Goal: Navigation & Orientation: Find specific page/section

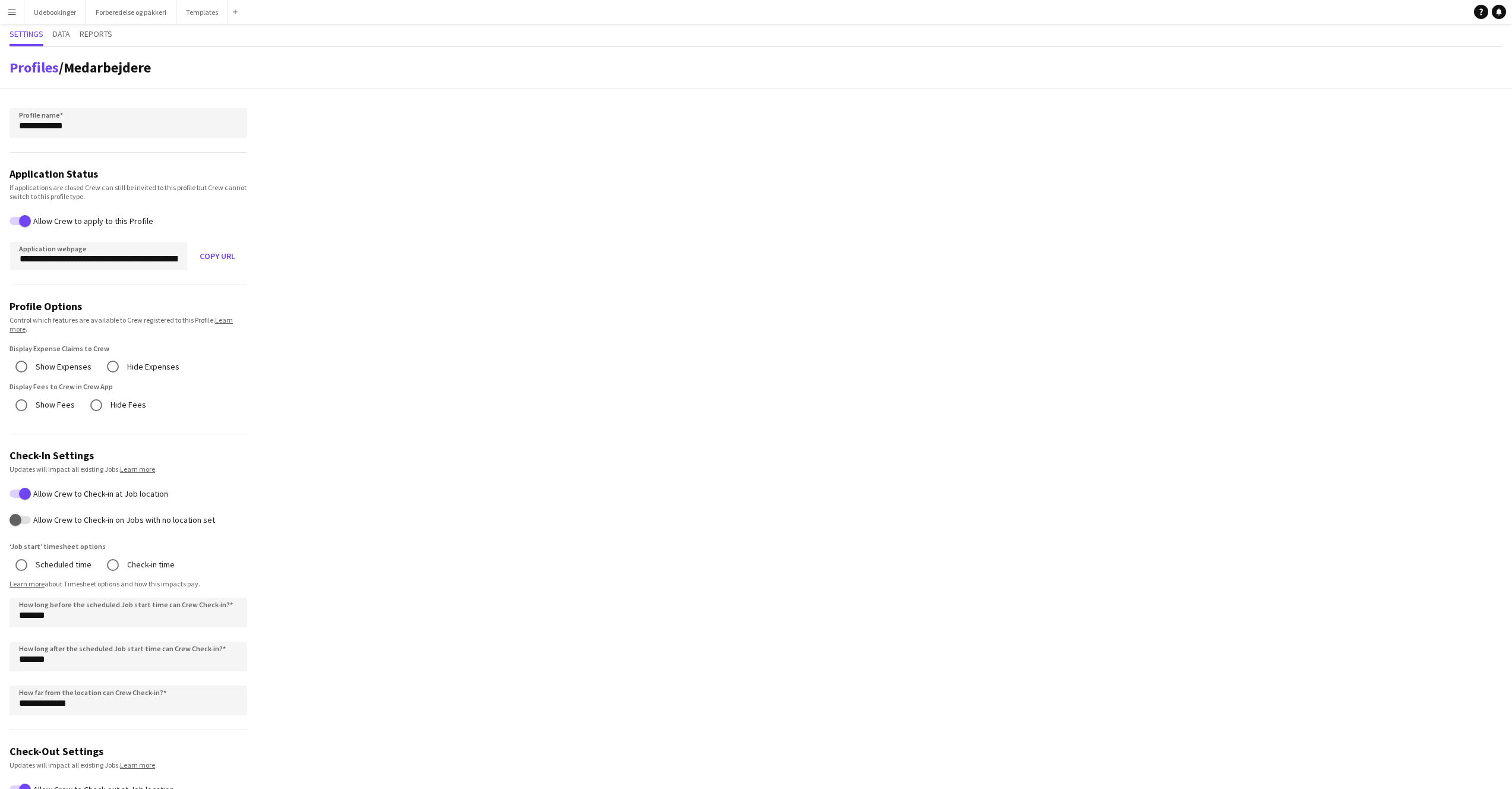
click at [6, 10] on button "Menu" at bounding box center [12, 12] width 24 height 24
click at [29, 38] on div "Boards Boards" at bounding box center [60, 41] width 119 height 24
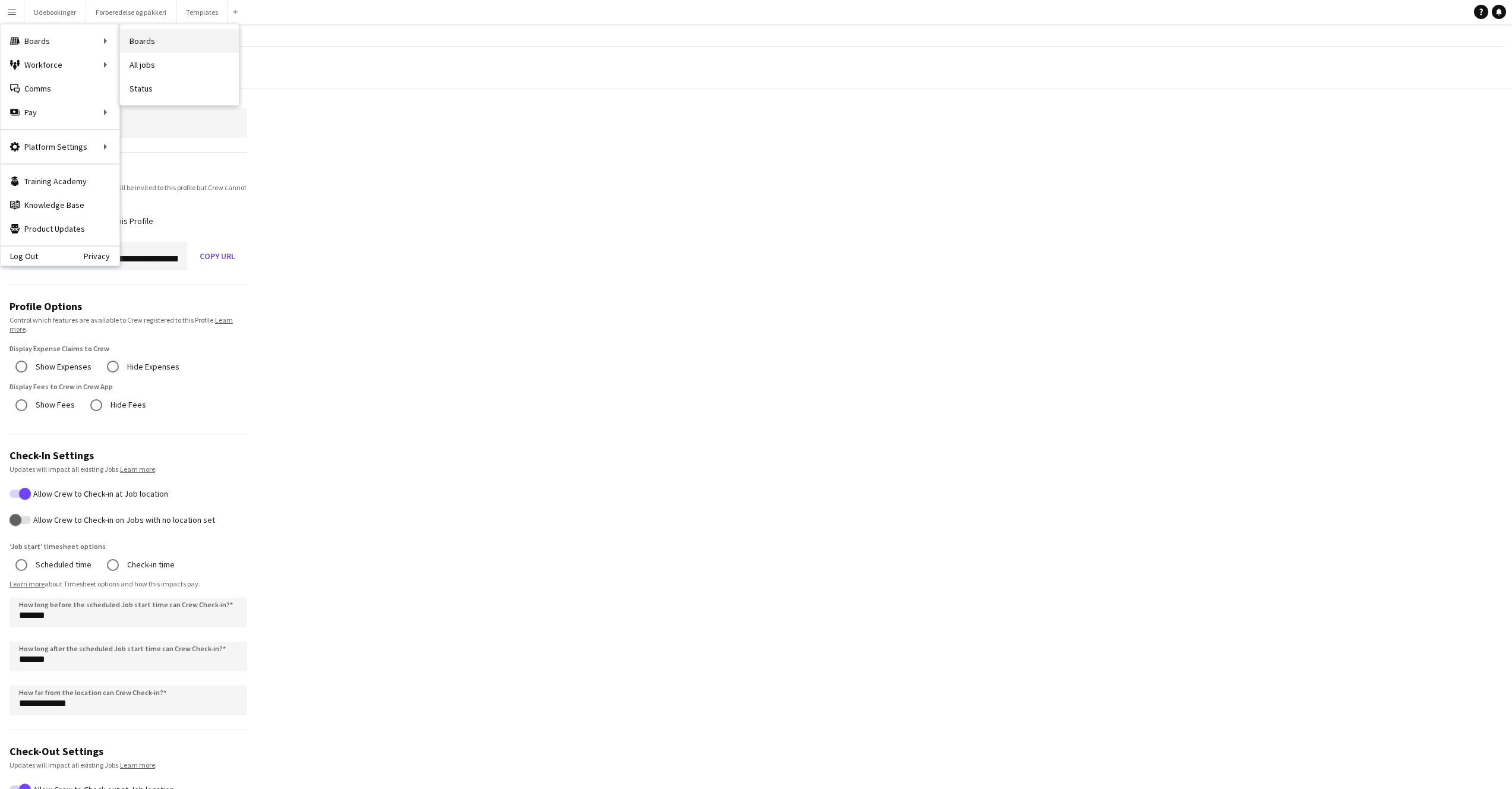
click at [140, 42] on link "Boards" at bounding box center [179, 41] width 119 height 24
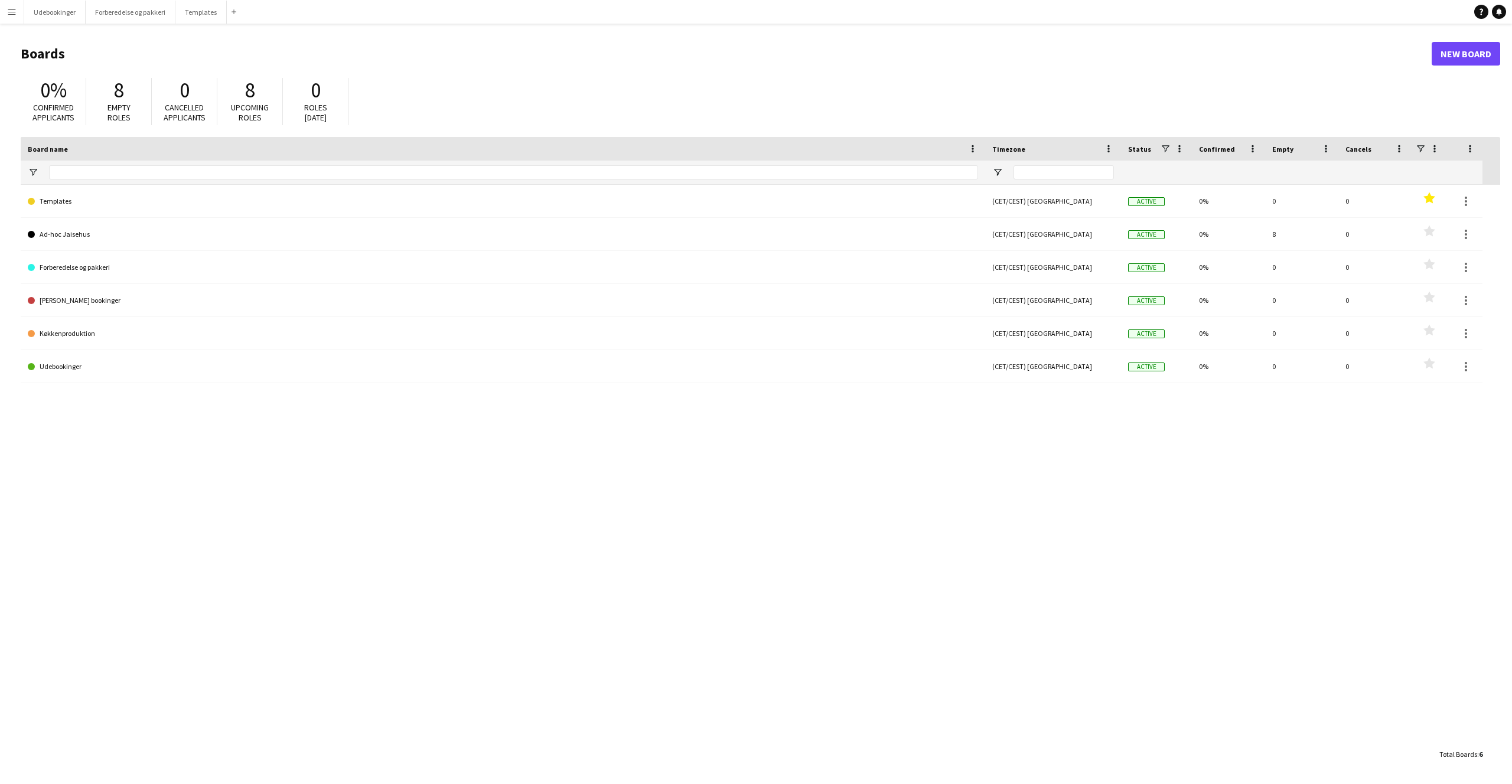
click at [320, 484] on div "Templates (CET/CEST) [GEOGRAPHIC_DATA] Active 0% 0 0 Favourites Ad-hoc Jaisehus…" at bounding box center [760, 464] width 1480 height 558
click at [5, 21] on button "Menu" at bounding box center [12, 12] width 23 height 23
click at [145, 40] on link "Boards" at bounding box center [178, 41] width 118 height 23
